Goal: Task Accomplishment & Management: Use online tool/utility

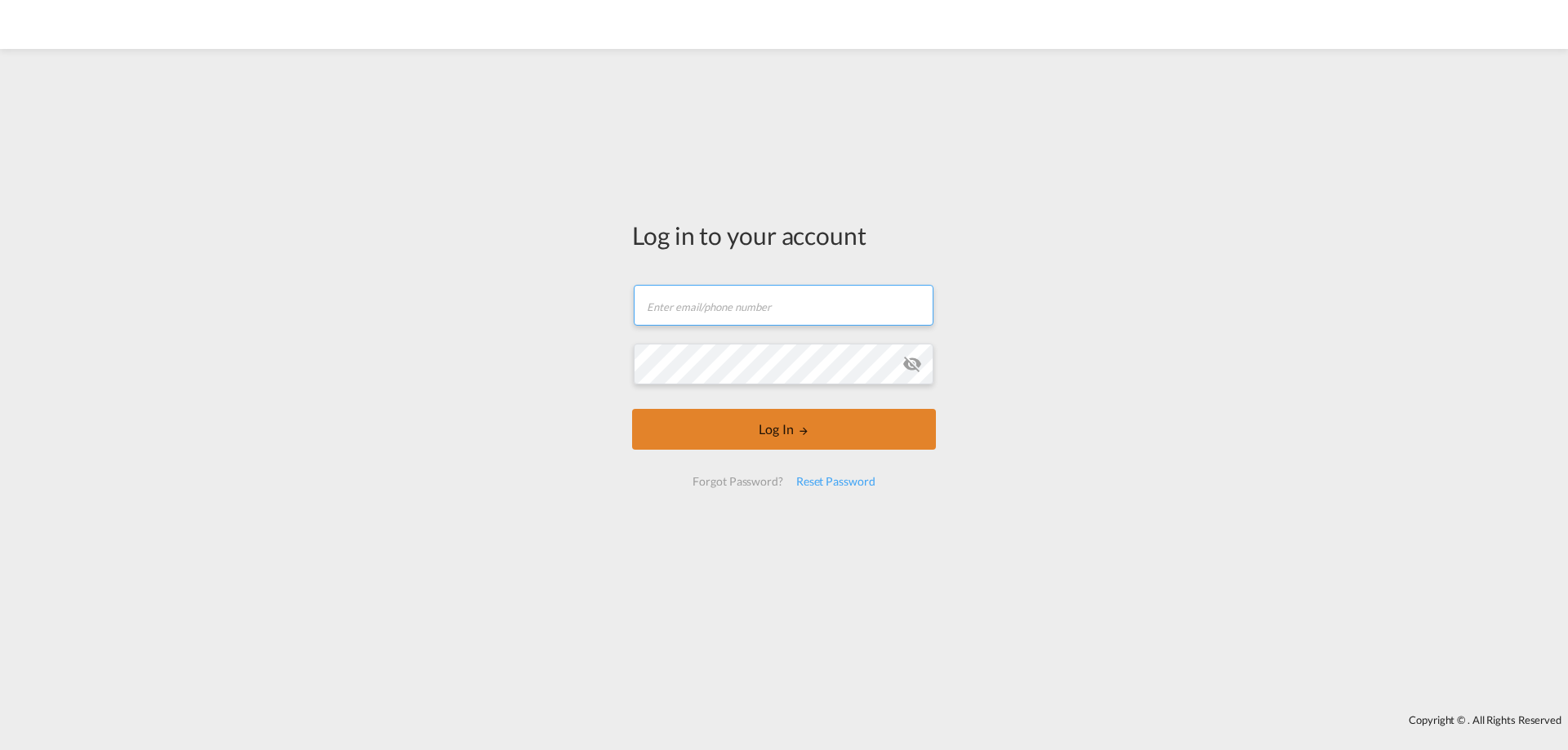
type input "[PERSON_NAME][EMAIL_ADDRESS][DOMAIN_NAME]"
click at [774, 418] on button "Log In" at bounding box center [784, 429] width 304 height 41
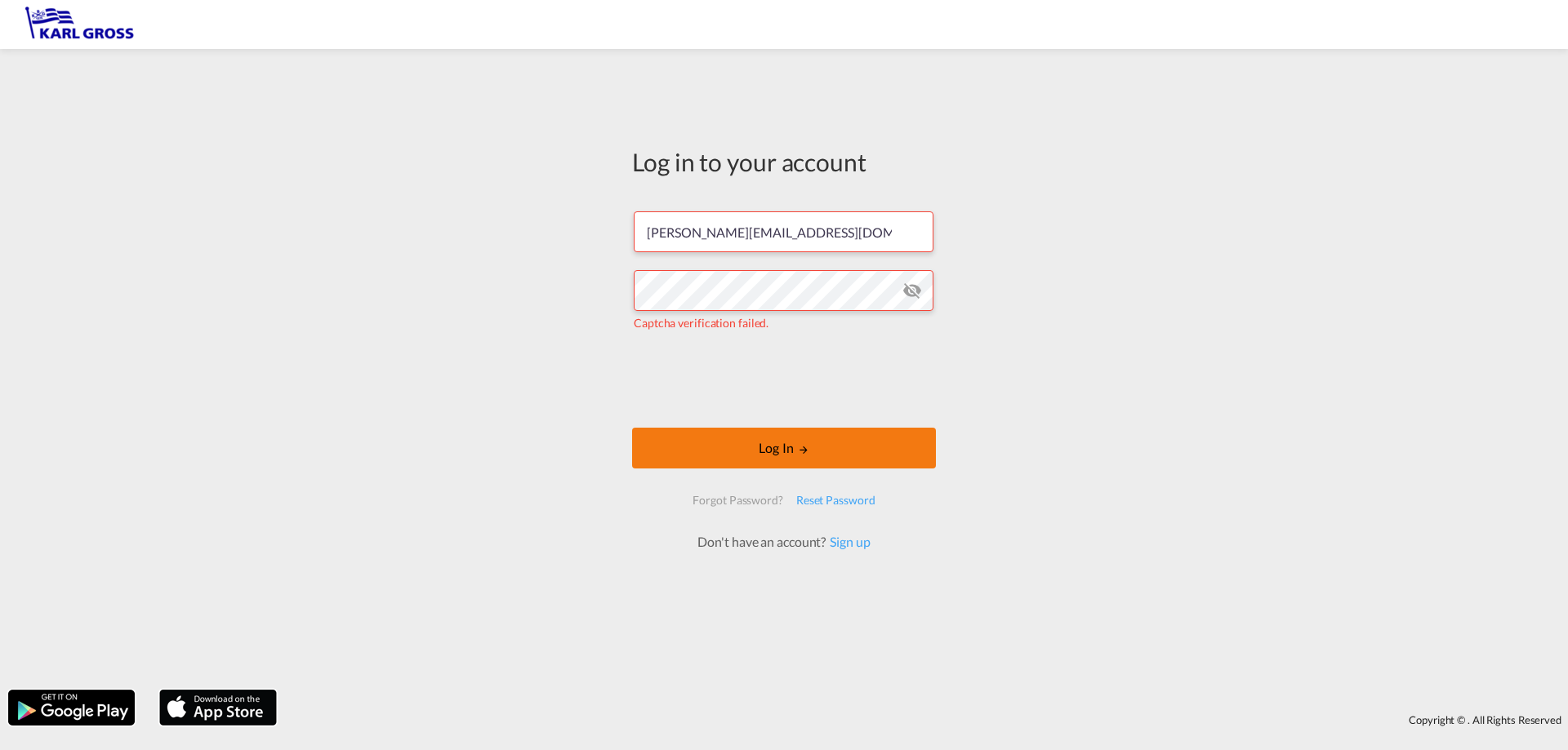
click at [776, 446] on button "Log In" at bounding box center [784, 448] width 304 height 41
